Goal: Check status: Check status

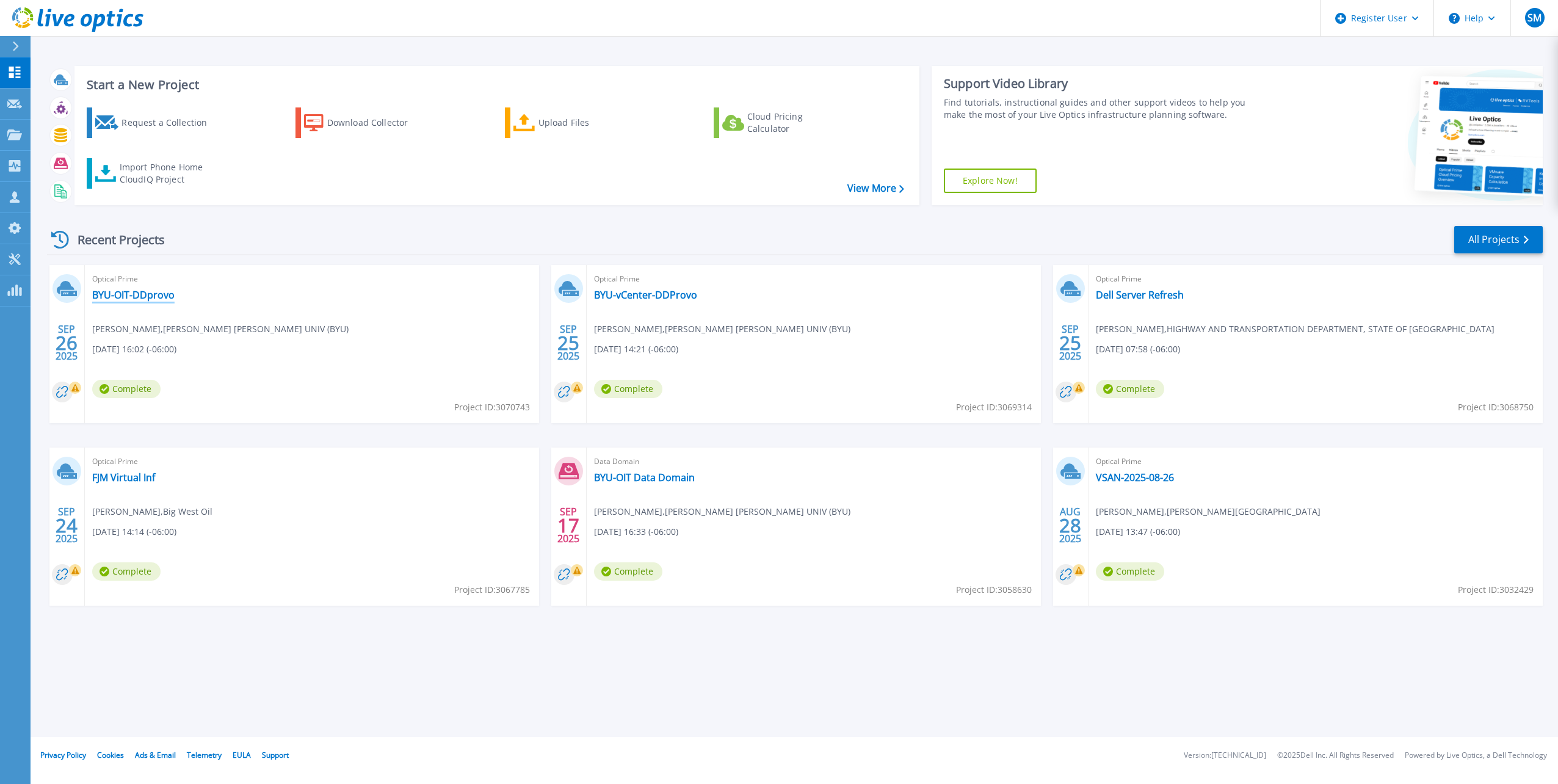
click at [141, 292] on link "BYU-OIT-DDprovo" at bounding box center [133, 295] width 82 height 13
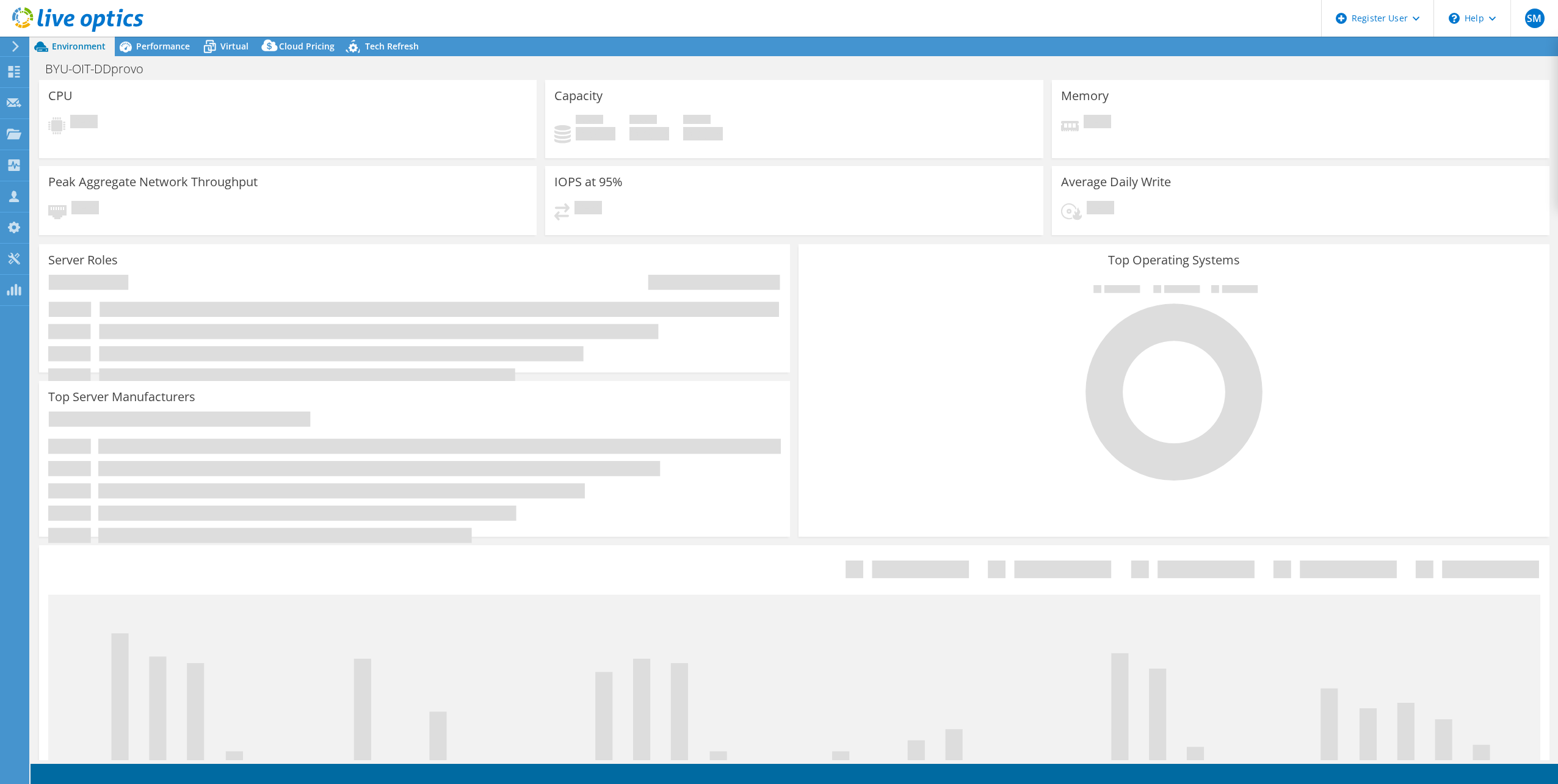
select select "USD"
